Goal: Find specific page/section: Find specific page/section

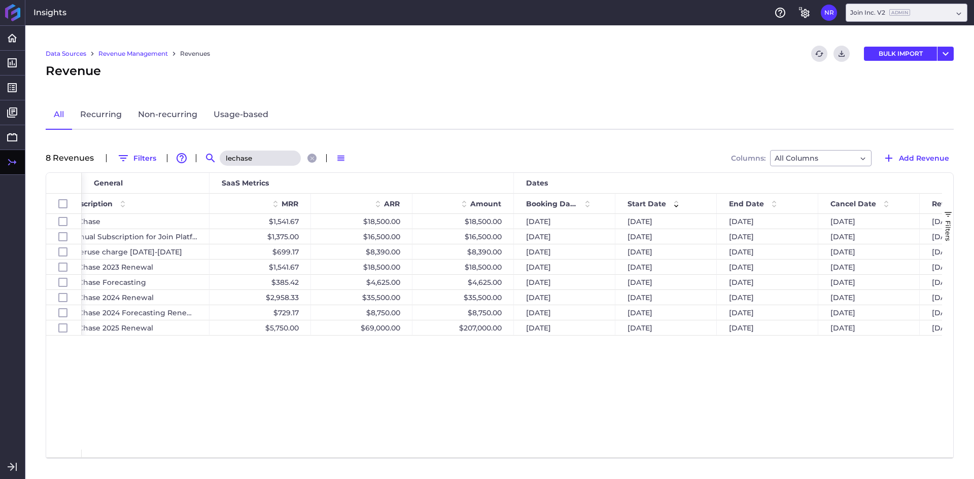
scroll to position [0, 382]
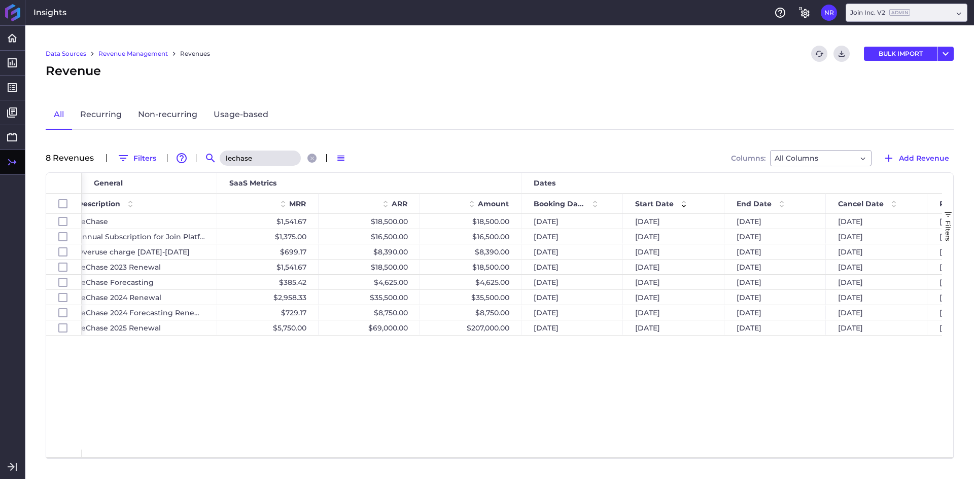
click at [267, 168] on div "Data Sources Revenue Management Revenues Refresh table data Download CSV BULK I…" at bounding box center [499, 252] width 949 height 454
click at [267, 162] on input "lechase" at bounding box center [260, 158] width 81 height 15
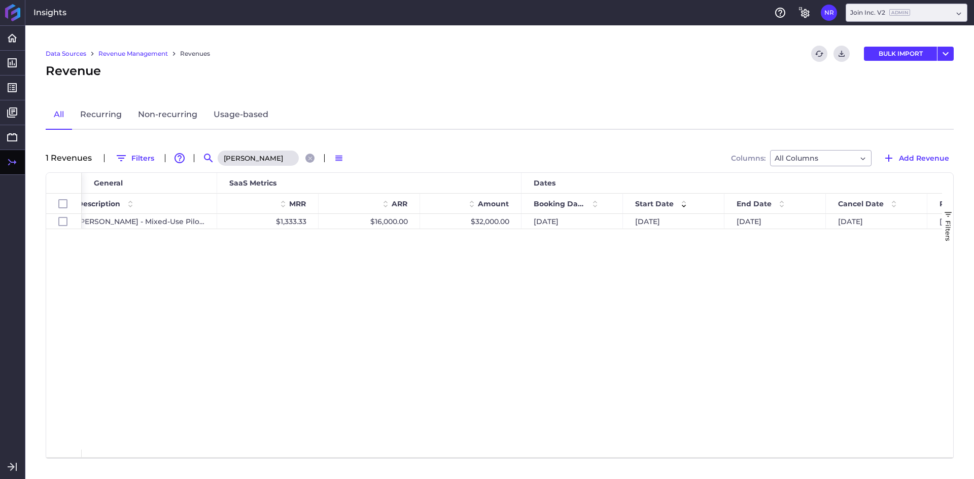
click at [312, 281] on div "Recurring [PERSON_NAME] - Mixed-Use Pilot Project $1,333.33 $16,000.00 $32,000.…" at bounding box center [512, 332] width 860 height 236
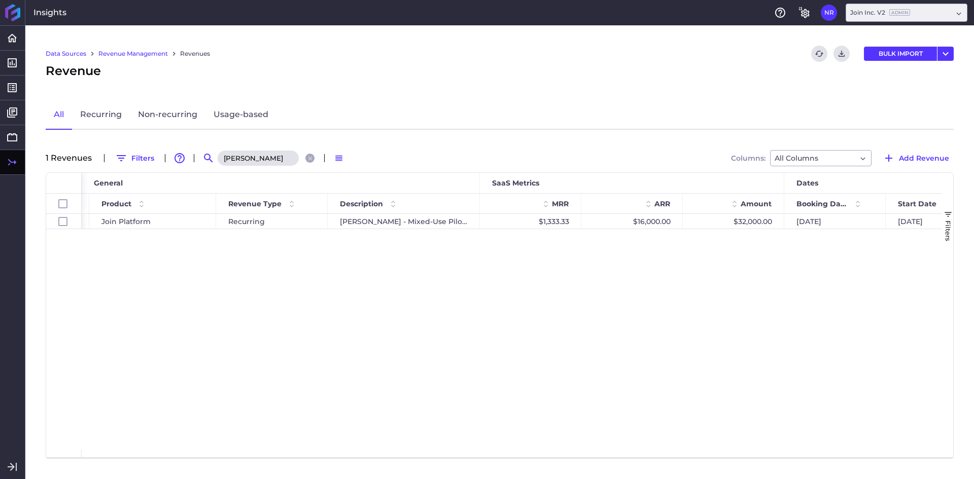
scroll to position [0, 238]
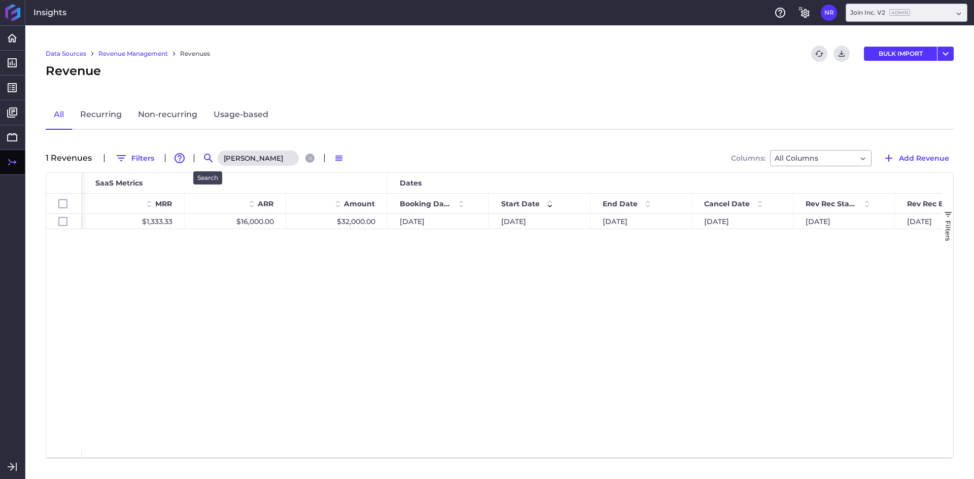
click at [227, 152] on input "[PERSON_NAME]" at bounding box center [258, 158] width 81 height 15
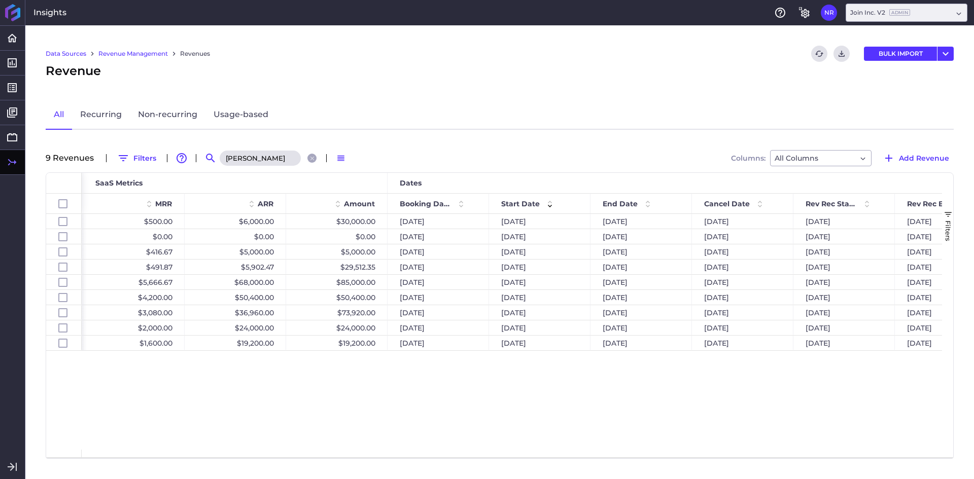
click at [412, 419] on div "[PERSON_NAME] New Logo Agreement $500.00 $6,000.00 $30,000.00 [DATE] [DATE] [DA…" at bounding box center [512, 332] width 860 height 236
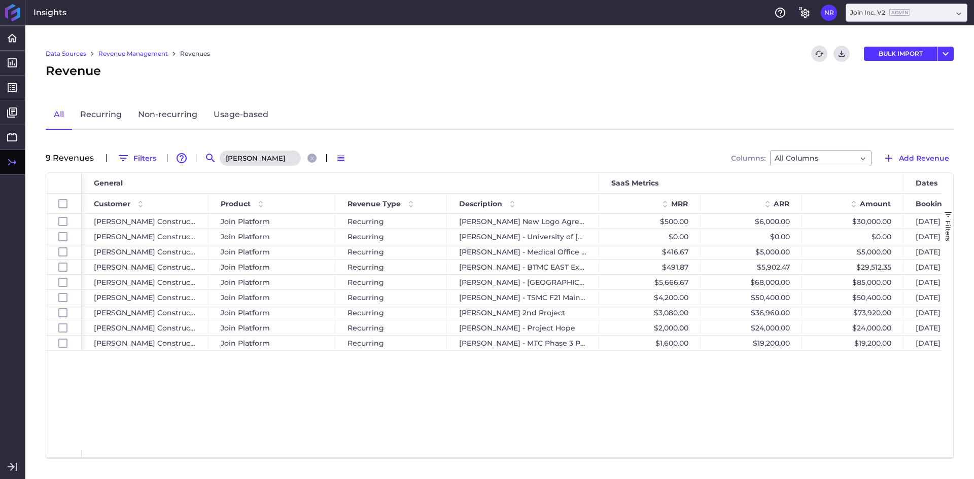
click at [258, 151] on input "[PERSON_NAME]" at bounding box center [260, 158] width 81 height 15
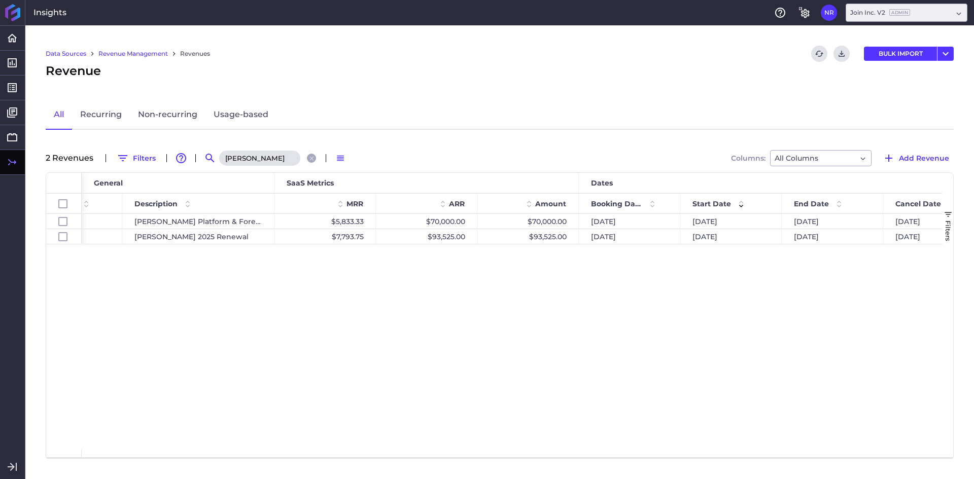
click at [266, 159] on input "[PERSON_NAME]" at bounding box center [259, 158] width 81 height 15
click at [330, 299] on div "Join Platform Recurring [PERSON_NAME] - [GEOGRAPHIC_DATA] Project $2,072.22 $24…" at bounding box center [512, 332] width 860 height 236
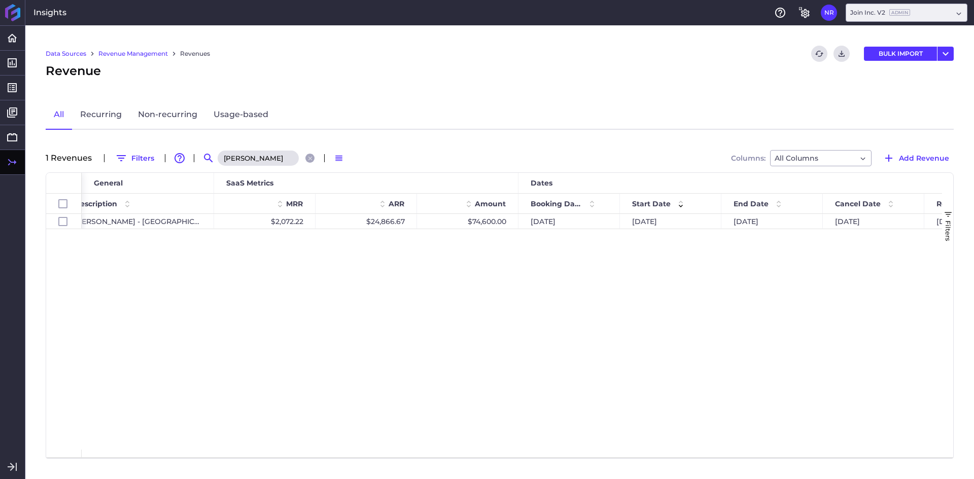
scroll to position [0, 418]
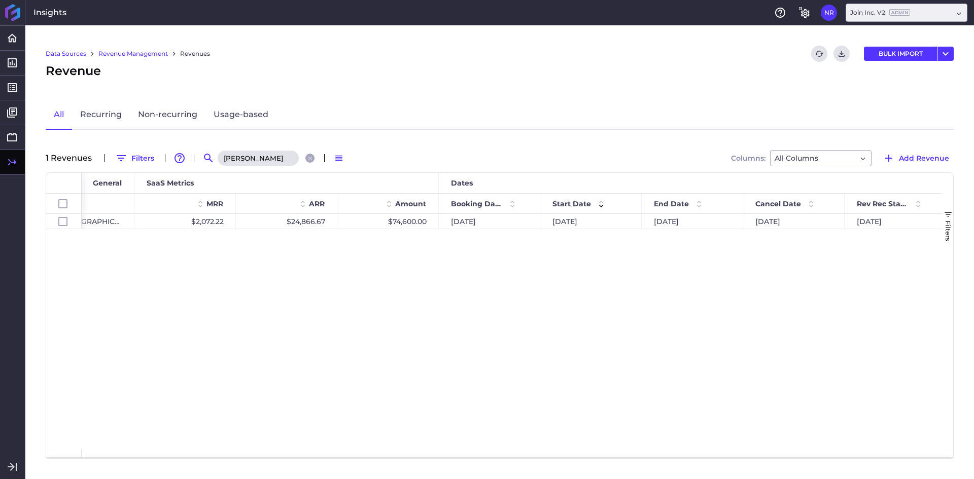
click at [281, 155] on input "[PERSON_NAME]" at bounding box center [258, 158] width 81 height 15
click at [277, 332] on div "Recurring BCCI - Empire [GEOGRAPHIC_DATA][PERSON_NAME] Project $329.17 $3,950.0…" at bounding box center [512, 332] width 860 height 236
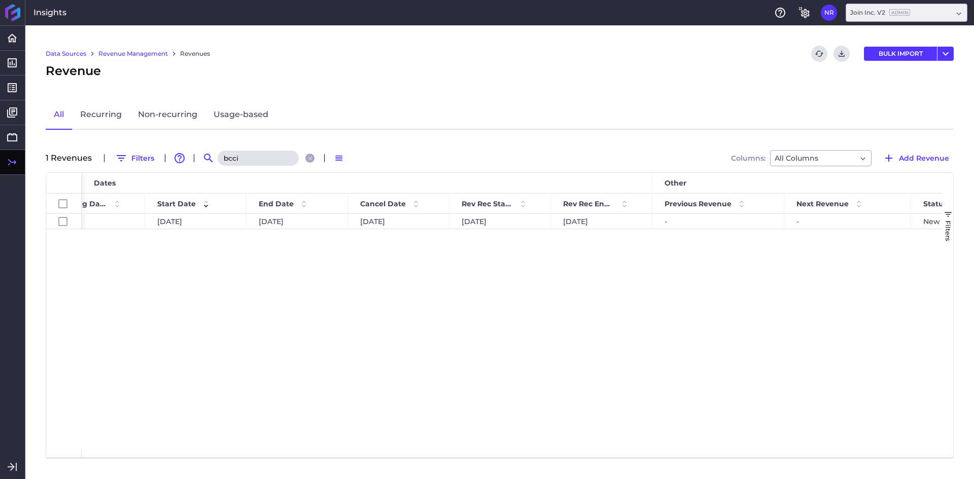
scroll to position [0, 927]
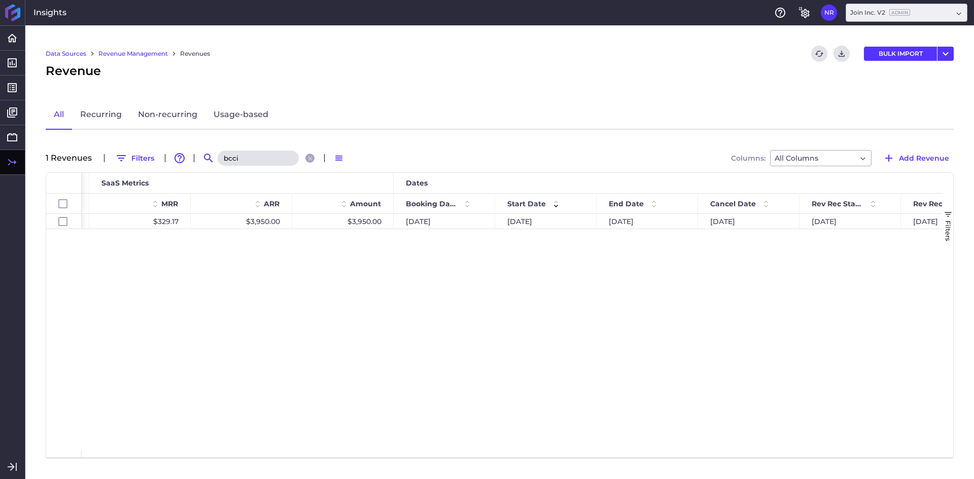
click at [273, 153] on input "bcci" at bounding box center [258, 158] width 81 height 15
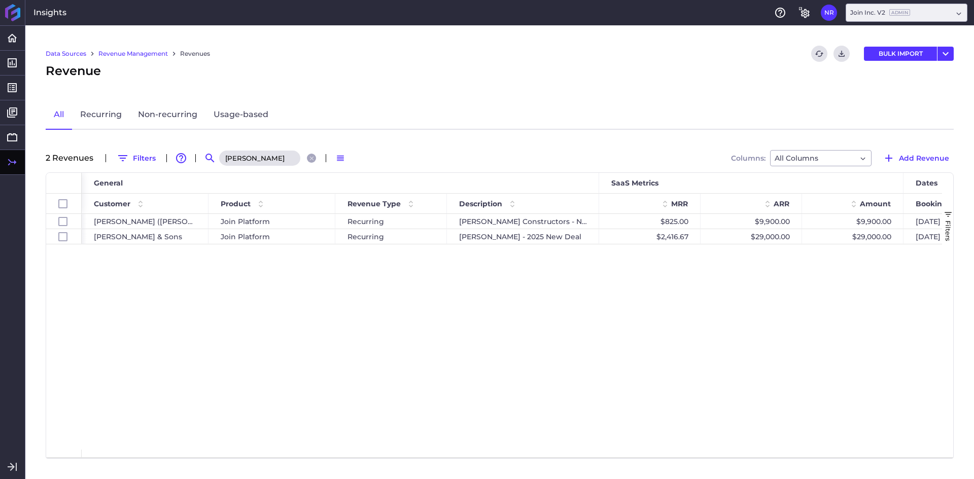
click at [263, 161] on input "[PERSON_NAME]" at bounding box center [259, 158] width 81 height 15
click at [370, 350] on div "[PERSON_NAME] - 2025 New Deal $2,416.67 $29,000.00 $29,000.00 [DATE] [DATE] Rec…" at bounding box center [512, 332] width 860 height 236
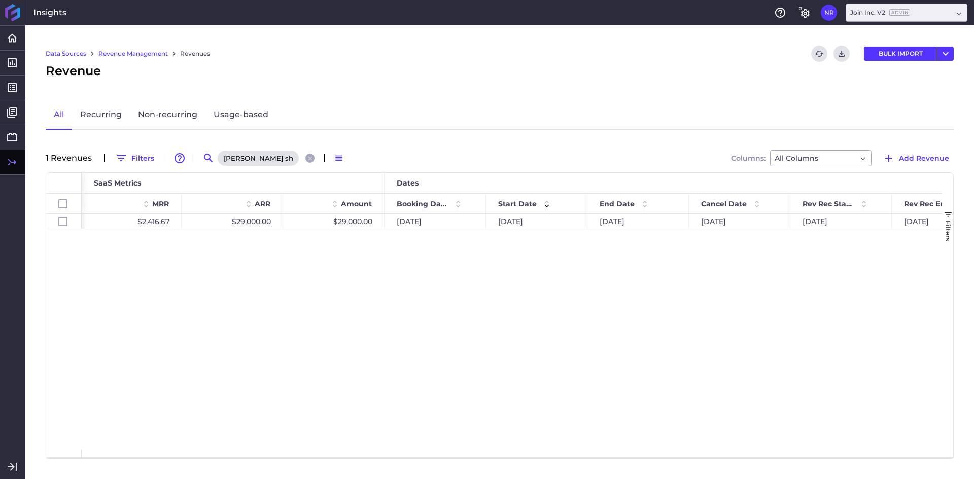
click at [282, 163] on input "[PERSON_NAME] shock" at bounding box center [258, 158] width 81 height 15
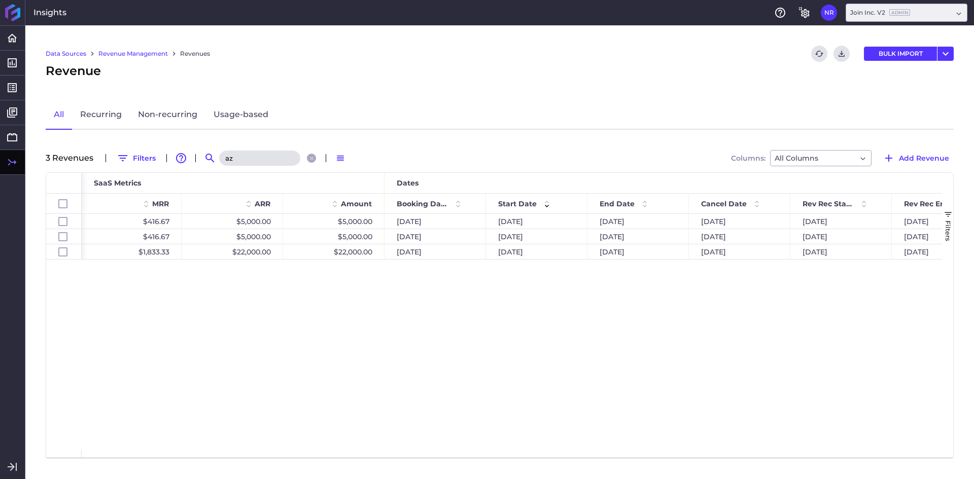
click at [281, 415] on div "Big D Construction - [STREET_ADDRESS][PERSON_NAME] $416.67 $5,000.00 $5,000.00 …" at bounding box center [512, 332] width 860 height 236
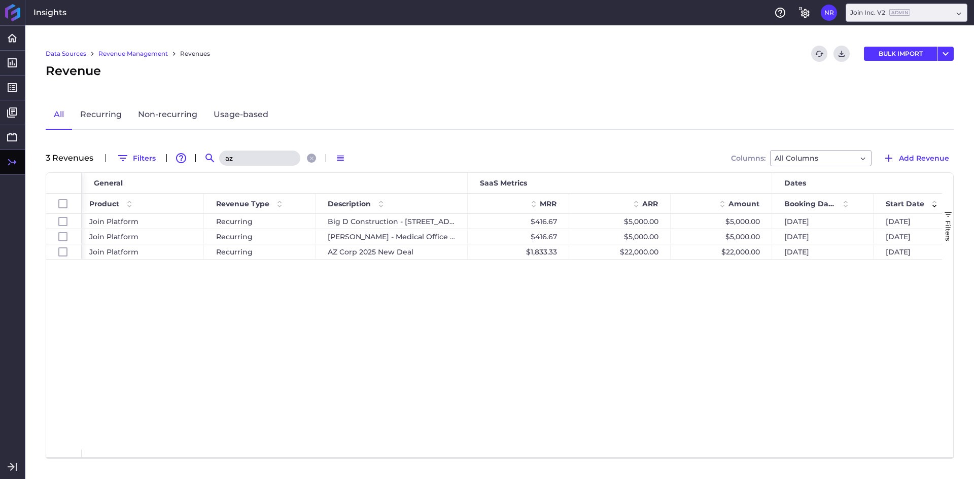
click at [381, 316] on div "Big D Construction - [STREET_ADDRESS][PERSON_NAME] $416.67 $5,000.00 $5,000.00 …" at bounding box center [512, 332] width 860 height 236
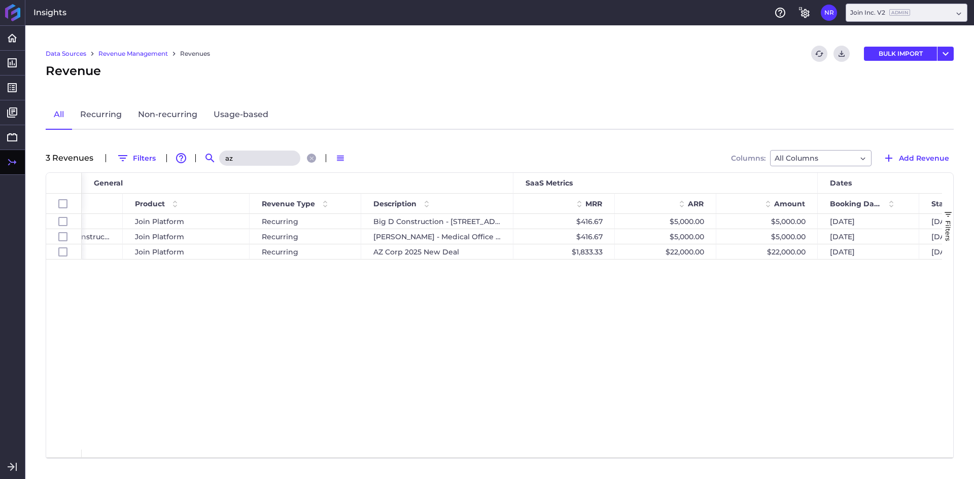
scroll to position [0, 112]
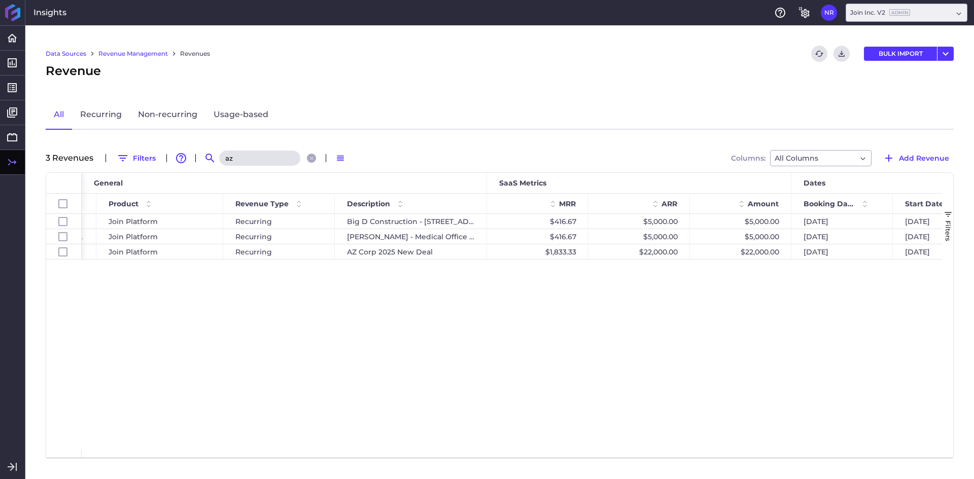
click at [273, 159] on input "az" at bounding box center [259, 158] width 81 height 15
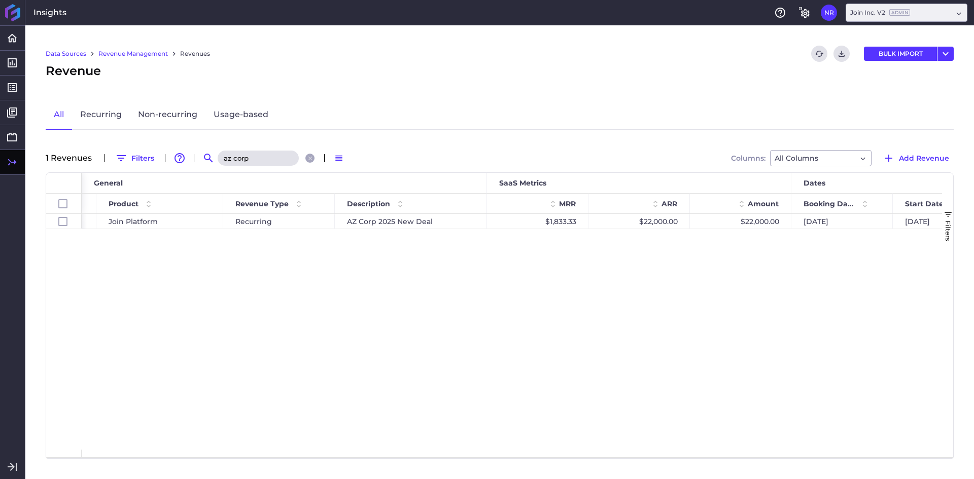
click at [281, 306] on div "AZ Corp 2025 New Deal $1,833.33 $22,000.00 $22,000.00 [DATE] [DATE] Recurring J…" at bounding box center [512, 332] width 860 height 236
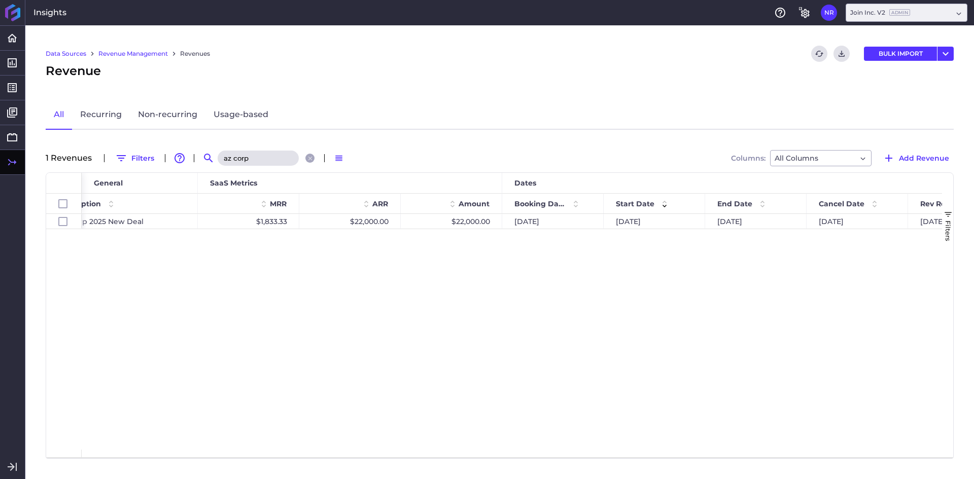
scroll to position [0, 399]
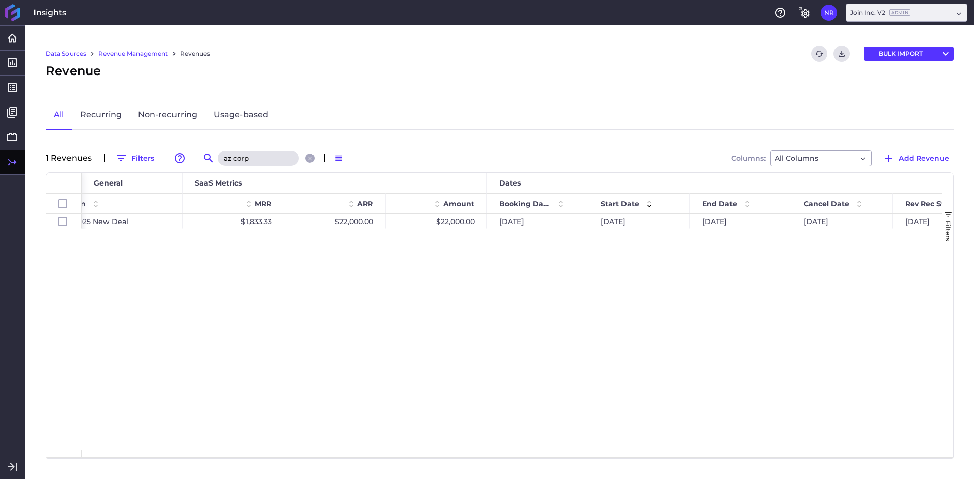
click at [272, 158] on input "az corp" at bounding box center [258, 158] width 81 height 15
click at [407, 284] on div "Recurring [PERSON_NAME] - [GEOGRAPHIC_DATA] Project $2,072.22 $24,866.67 $74,60…" at bounding box center [512, 332] width 860 height 236
click at [246, 161] on input "[PERSON_NAME]" at bounding box center [258, 158] width 81 height 15
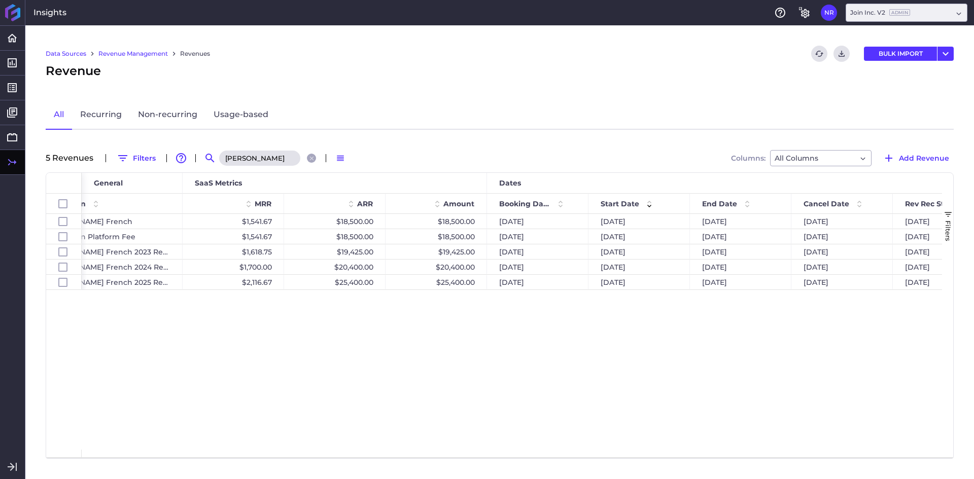
click at [251, 346] on div "Recurring [PERSON_NAME] French $1,541.67 $18,500.00 $18,500.00 [DATE] [DATE] [D…" at bounding box center [512, 332] width 860 height 236
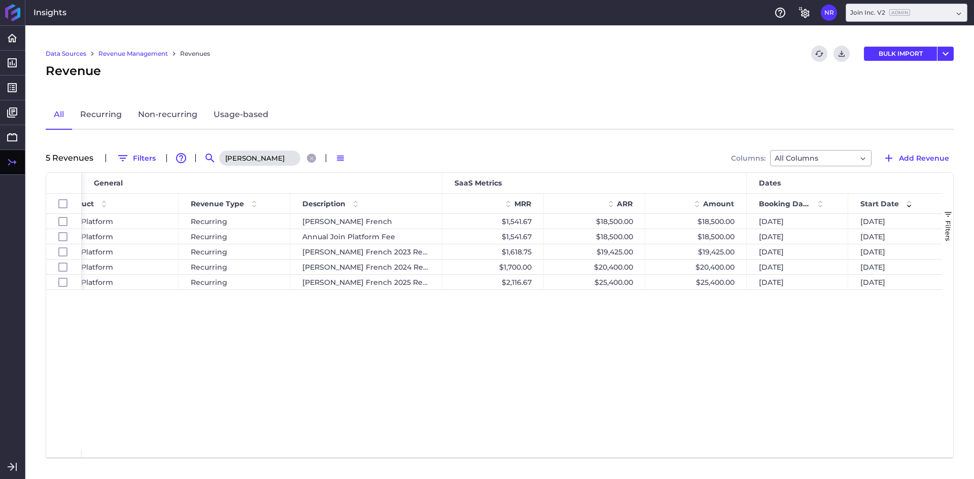
scroll to position [0, 211]
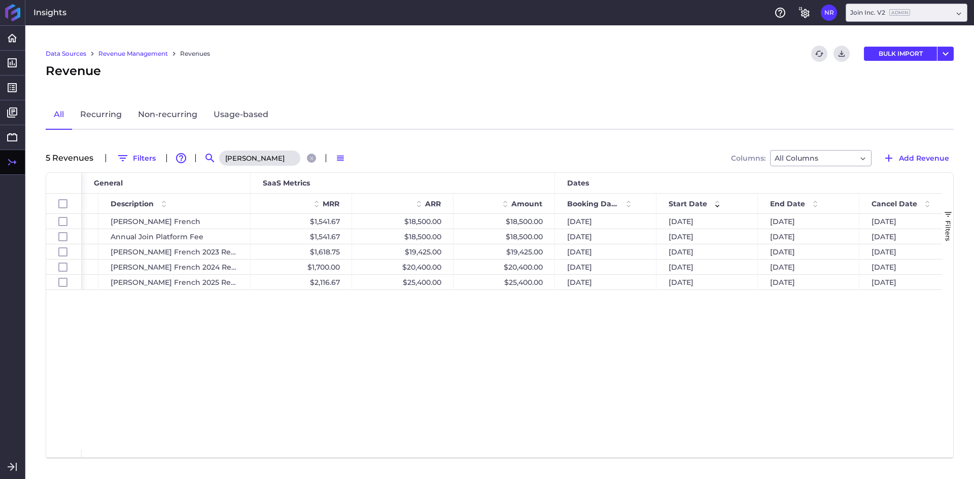
click at [272, 157] on input "[PERSON_NAME]" at bounding box center [259, 158] width 81 height 15
click at [337, 76] on div "Revenue" at bounding box center [500, 71] width 908 height 18
drag, startPoint x: 254, startPoint y: 339, endPoint x: 257, endPoint y: 332, distance: 7.7
click at [254, 338] on div "Join Platform Recurring Annual Join Platform Fee $1,541.67 $18,500.00 $18,500.0…" at bounding box center [512, 332] width 860 height 236
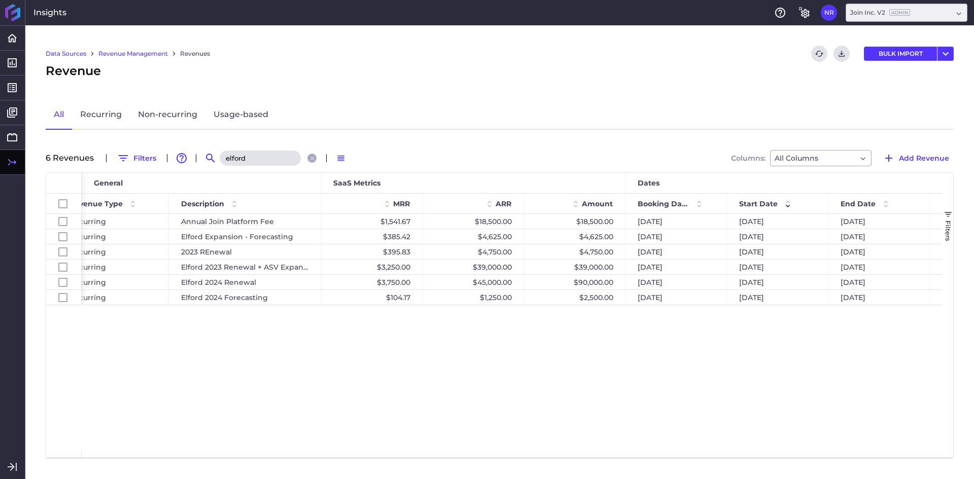
scroll to position [0, 330]
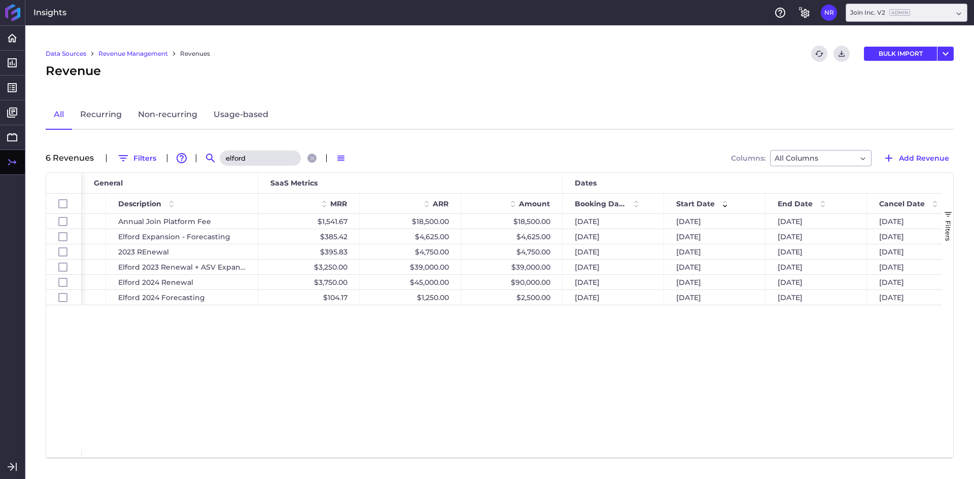
click at [268, 163] on input "elford" at bounding box center [260, 158] width 81 height 15
type input "[PERSON_NAME]"
click at [346, 354] on div "Join Platform Recurring Haskell - [GEOGRAPHIC_DATA] Health $83.33 $1,000.00 $1,…" at bounding box center [512, 332] width 860 height 236
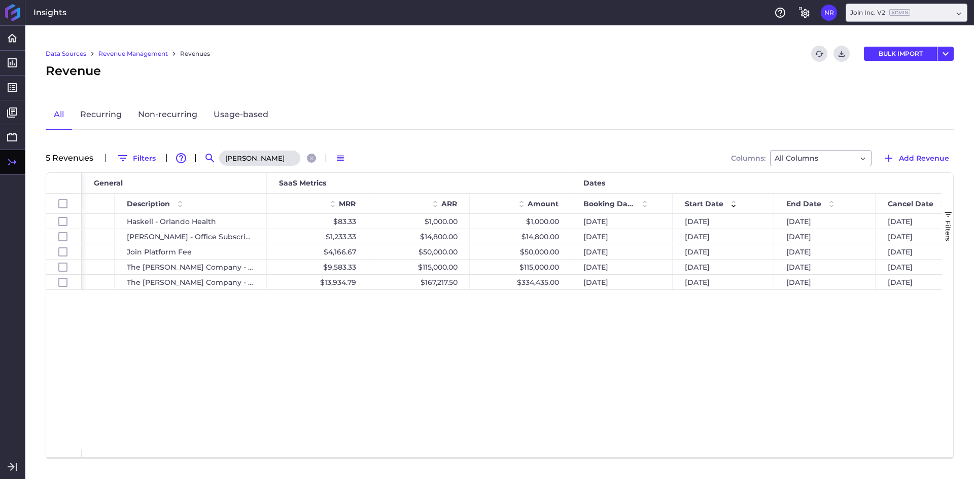
scroll to position [0, 318]
